Goal: Register for event/course

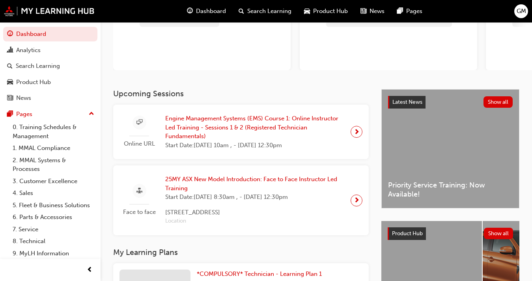
scroll to position [84, 0]
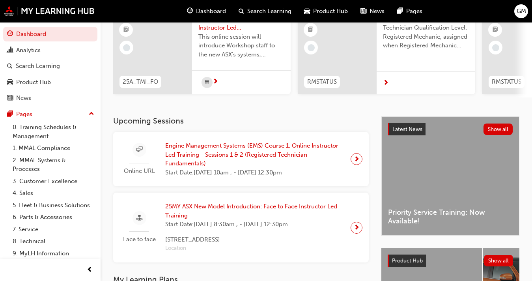
click at [254, 150] on span "Engine Management Systems (EMS) Course 1: Online Instructor Led Training - Sess…" at bounding box center [254, 154] width 179 height 27
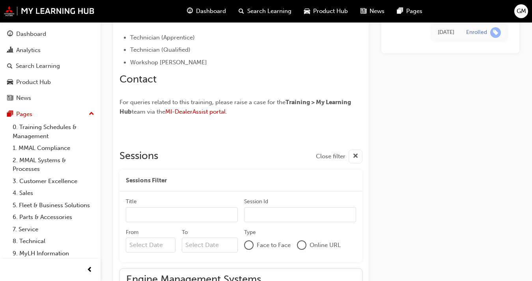
scroll to position [532, 0]
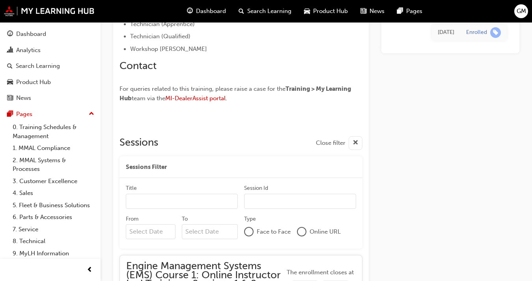
click at [369, 140] on div "< Back to Technician Compulsory About EMS Course 1 (Registered Technician Funda…" at bounding box center [316, 127] width 406 height 1130
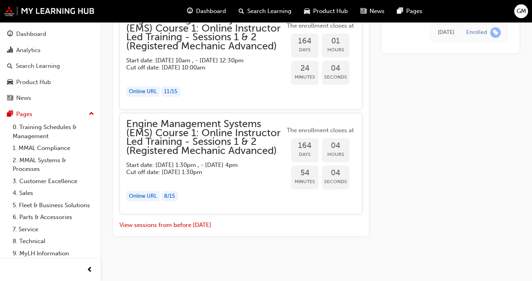
scroll to position [1028, 0]
click at [170, 224] on button "View sessions from before [DATE]" at bounding box center [166, 225] width 92 height 9
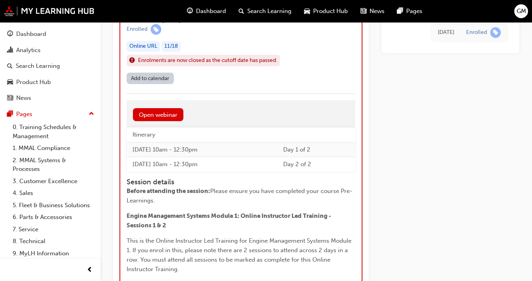
scroll to position [4134, 0]
click at [43, 38] on div "Dashboard" at bounding box center [31, 34] width 30 height 9
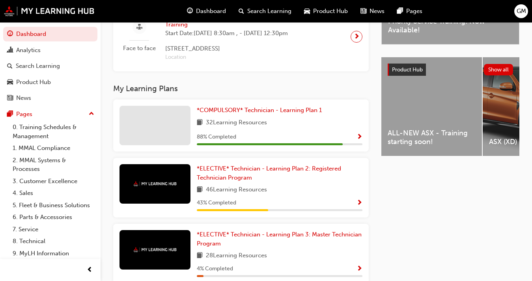
scroll to position [256, 0]
